Goal: Transaction & Acquisition: Purchase product/service

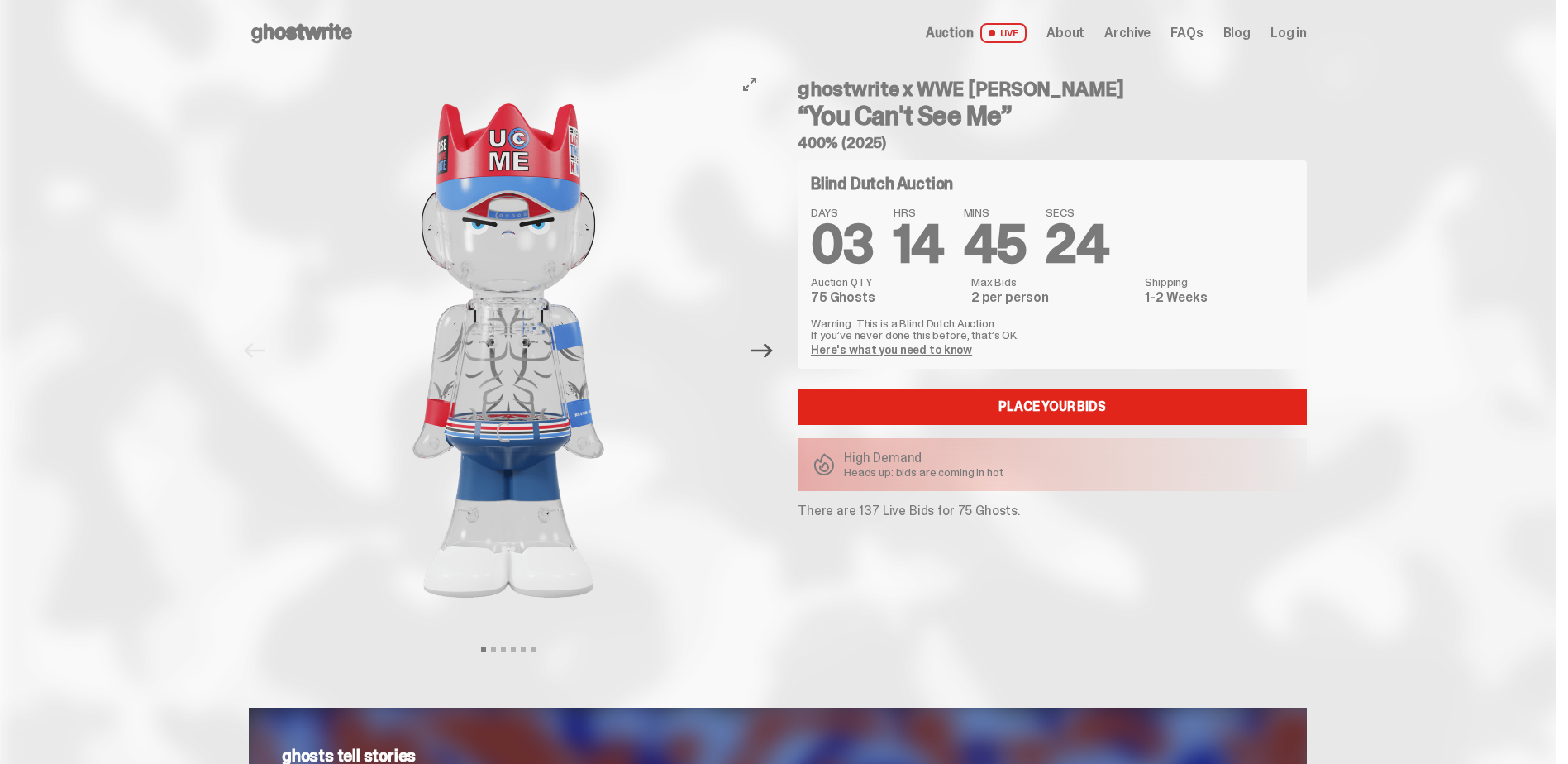
click at [767, 355] on icon "Next" at bounding box center [762, 351] width 22 height 22
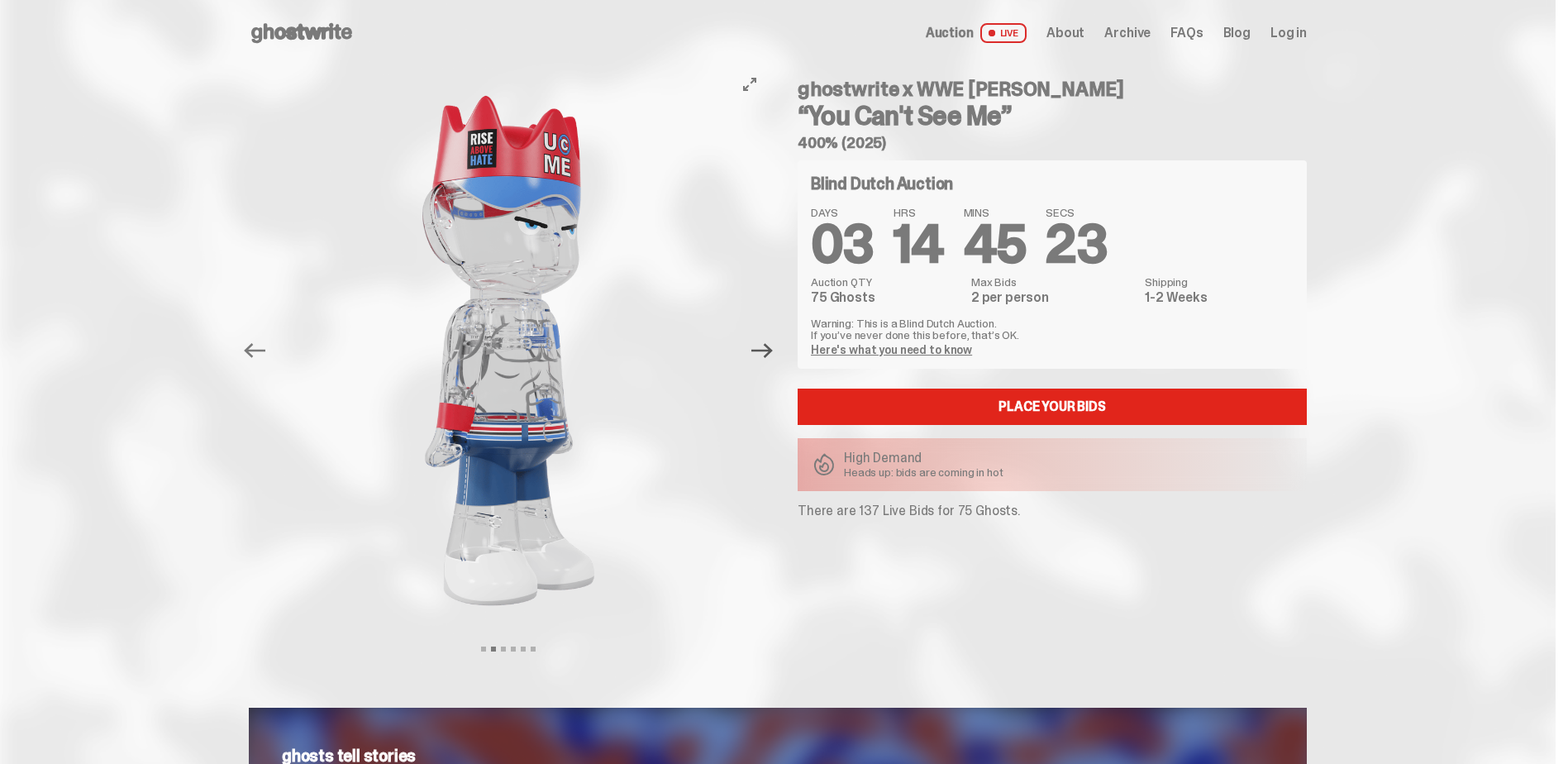
click at [767, 355] on icon "Next" at bounding box center [762, 351] width 22 height 22
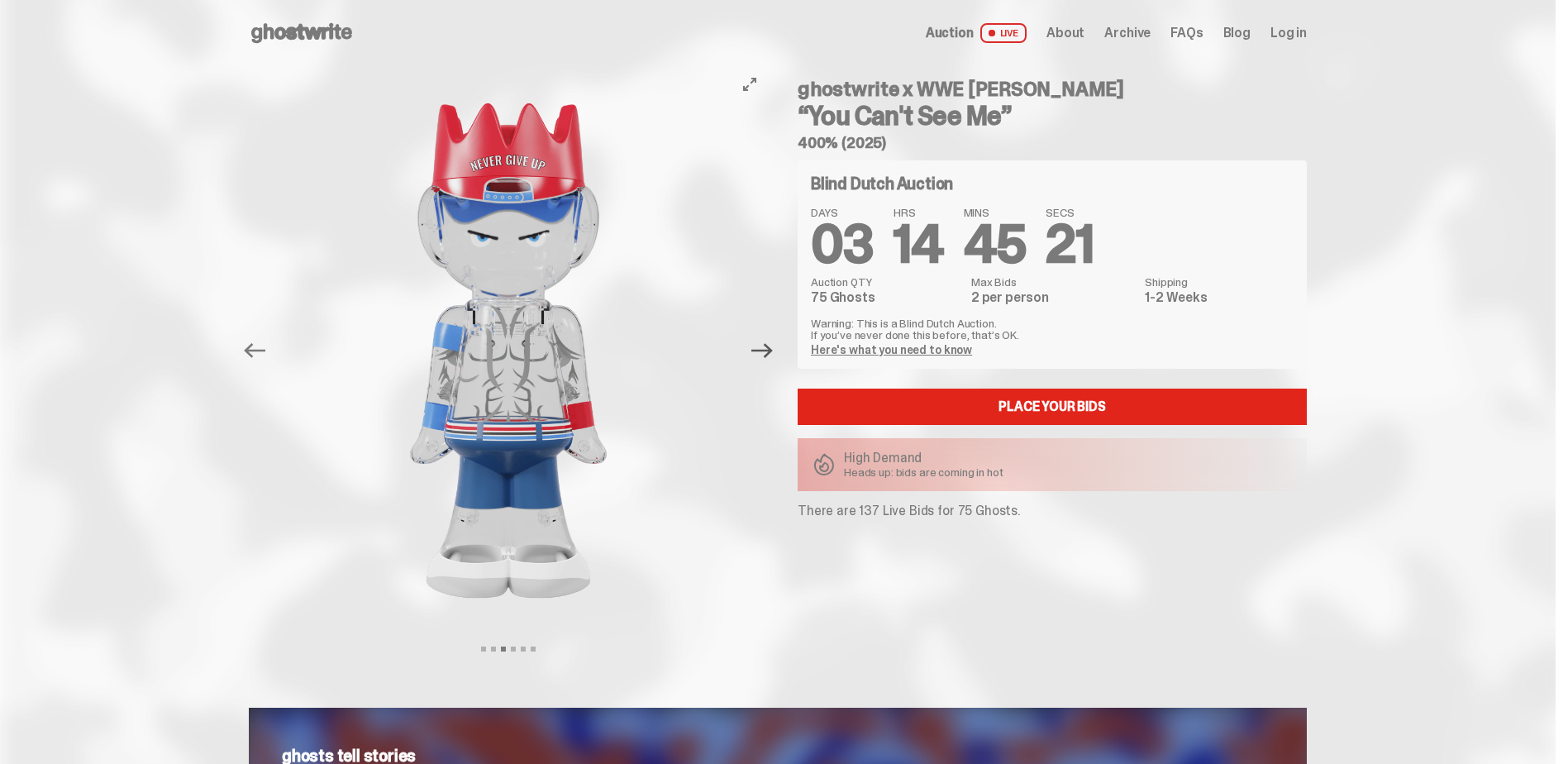
click at [767, 355] on icon "Next" at bounding box center [762, 351] width 22 height 22
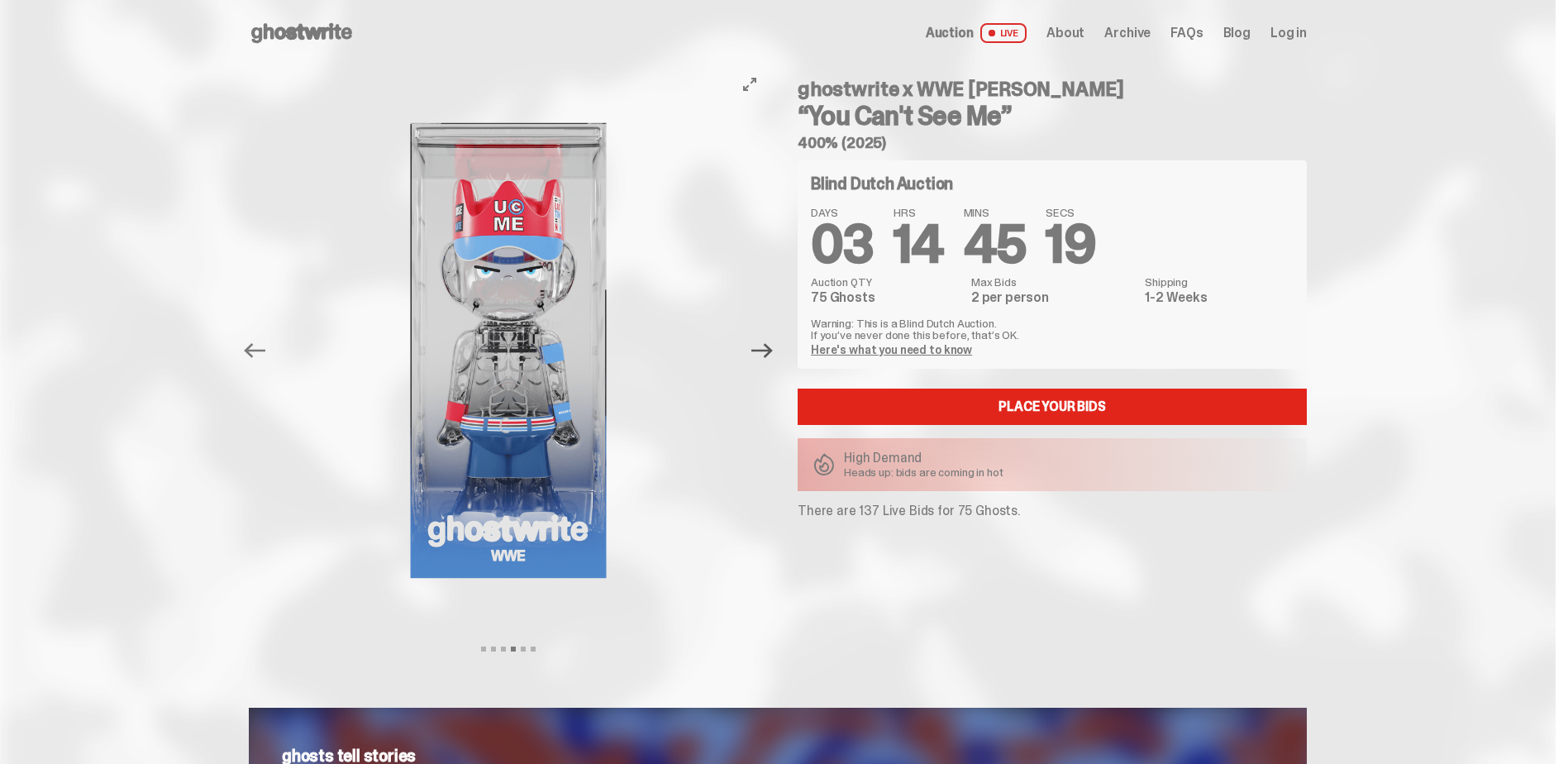
click at [767, 355] on icon "Next" at bounding box center [762, 351] width 22 height 22
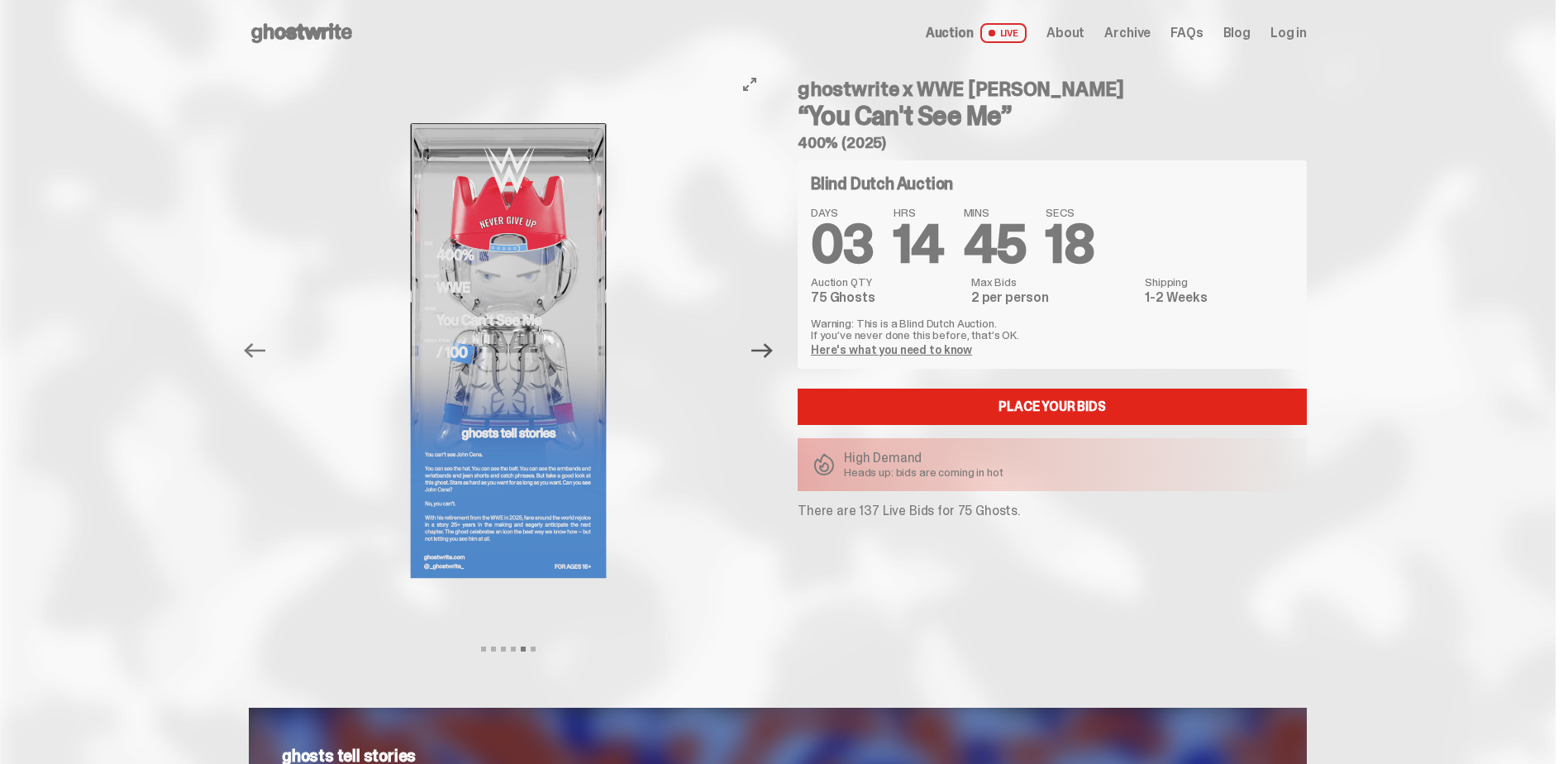
click at [767, 355] on icon "Next" at bounding box center [762, 351] width 22 height 22
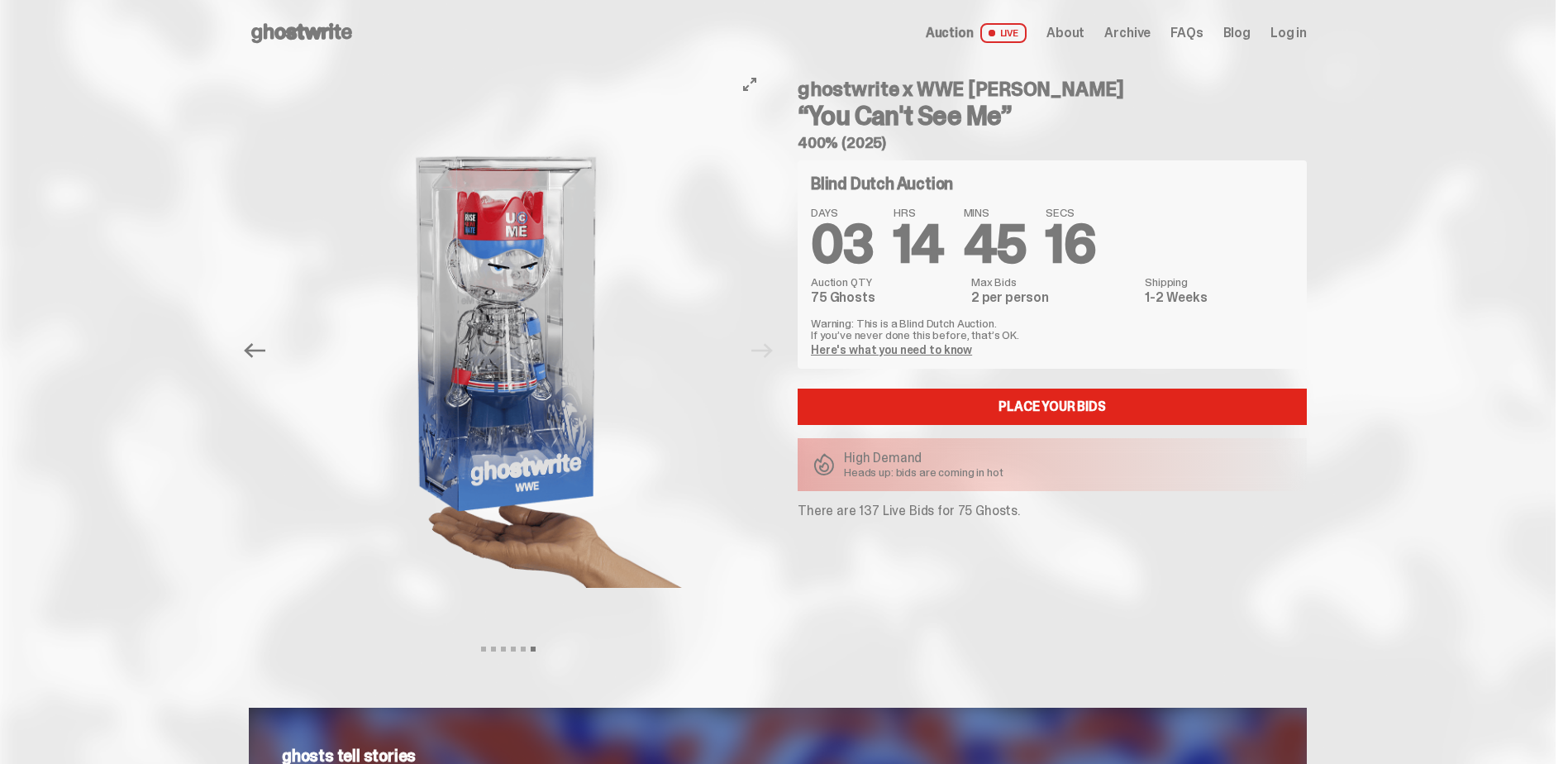
click at [767, 355] on div at bounding box center [508, 351] width 519 height 569
click at [954, 394] on link "Place your Bids" at bounding box center [1052, 407] width 509 height 36
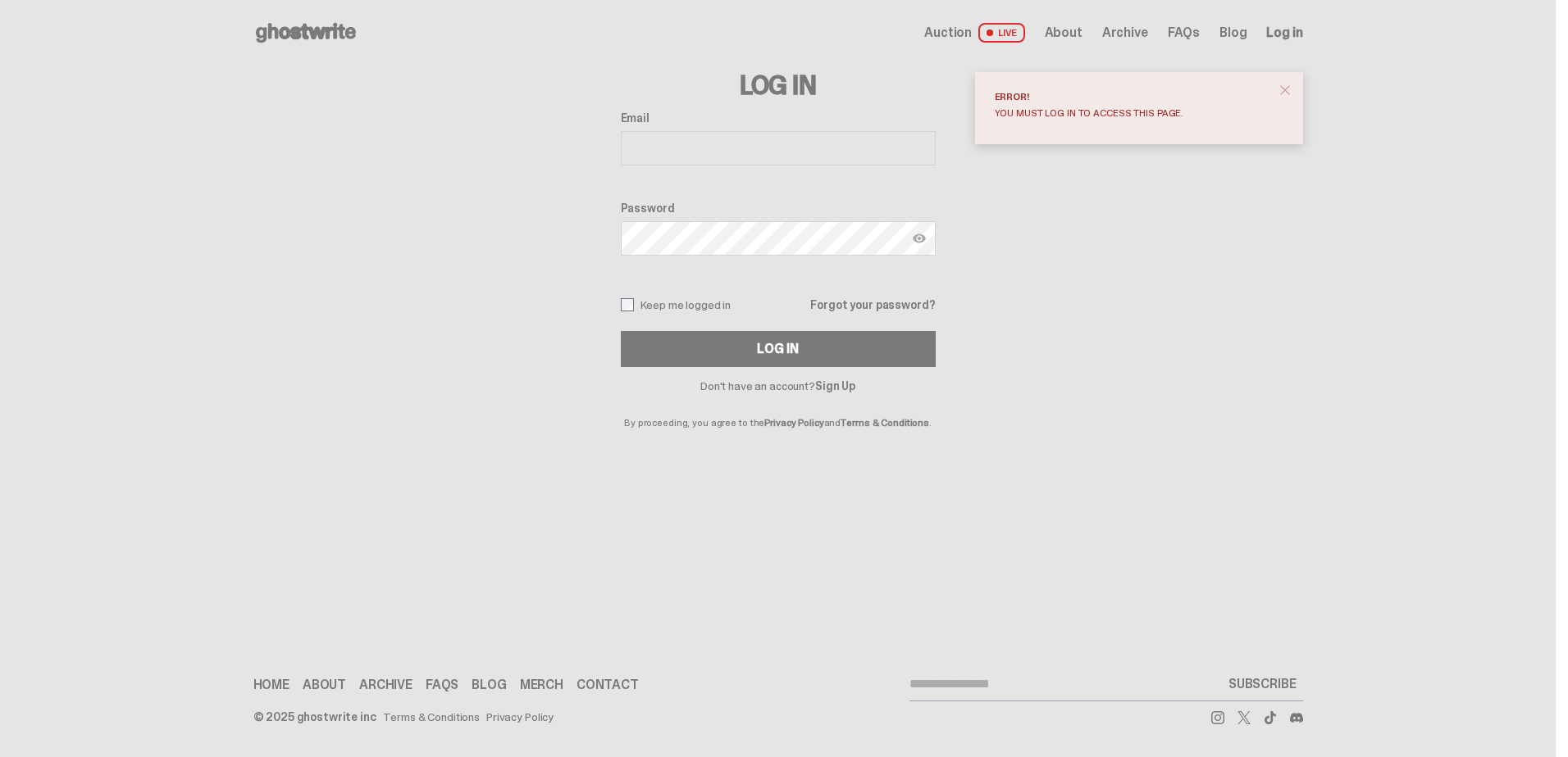
click at [686, 147] on input "Email" at bounding box center [778, 148] width 315 height 35
type input "**********"
click at [620, 331] on button "Log In" at bounding box center [778, 349] width 315 height 36
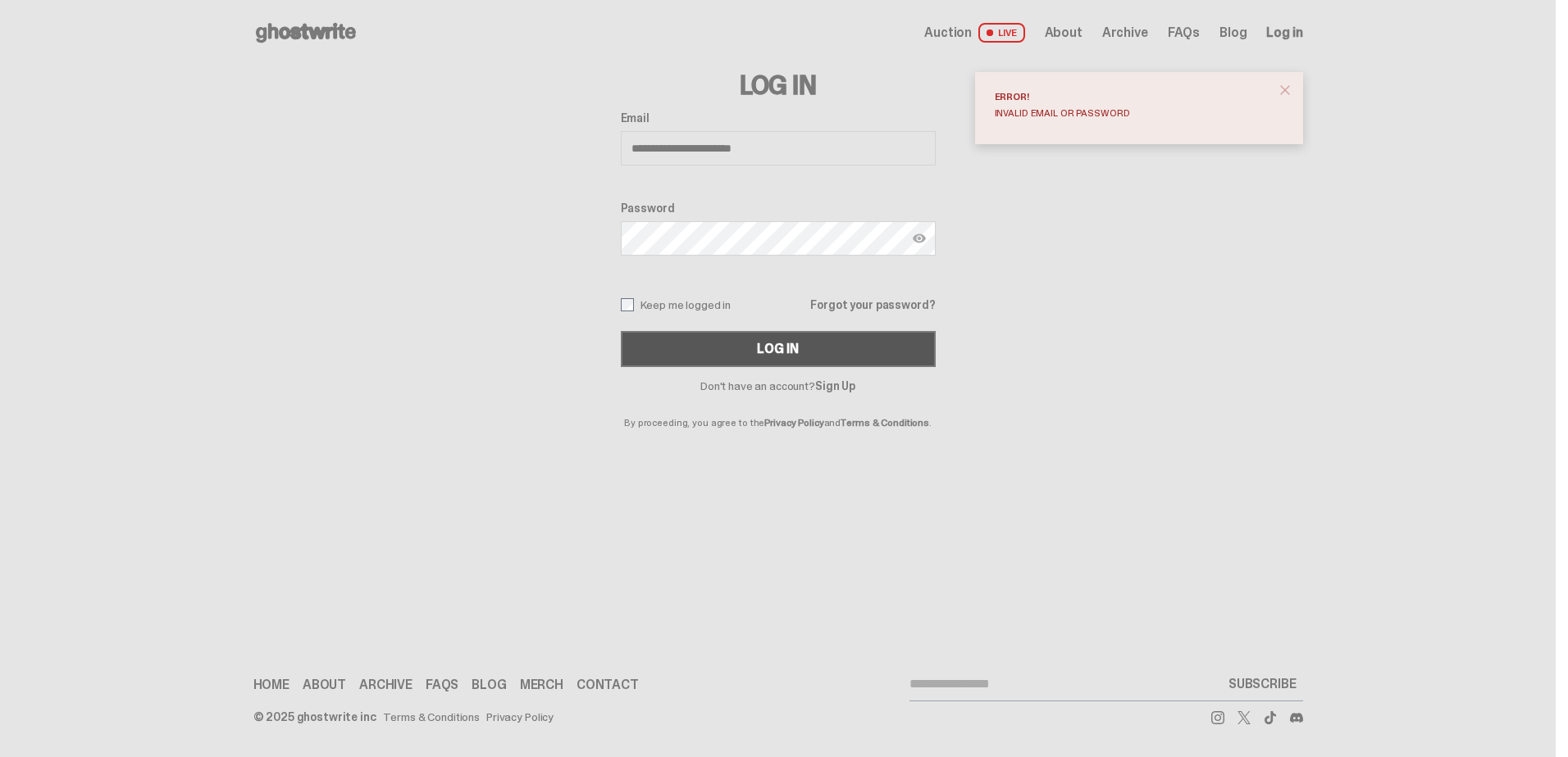
click at [799, 349] on button "Log In" at bounding box center [778, 349] width 315 height 36
click at [620, 331] on button "Log In" at bounding box center [778, 349] width 315 height 36
